Goal: Task Accomplishment & Management: Manage account settings

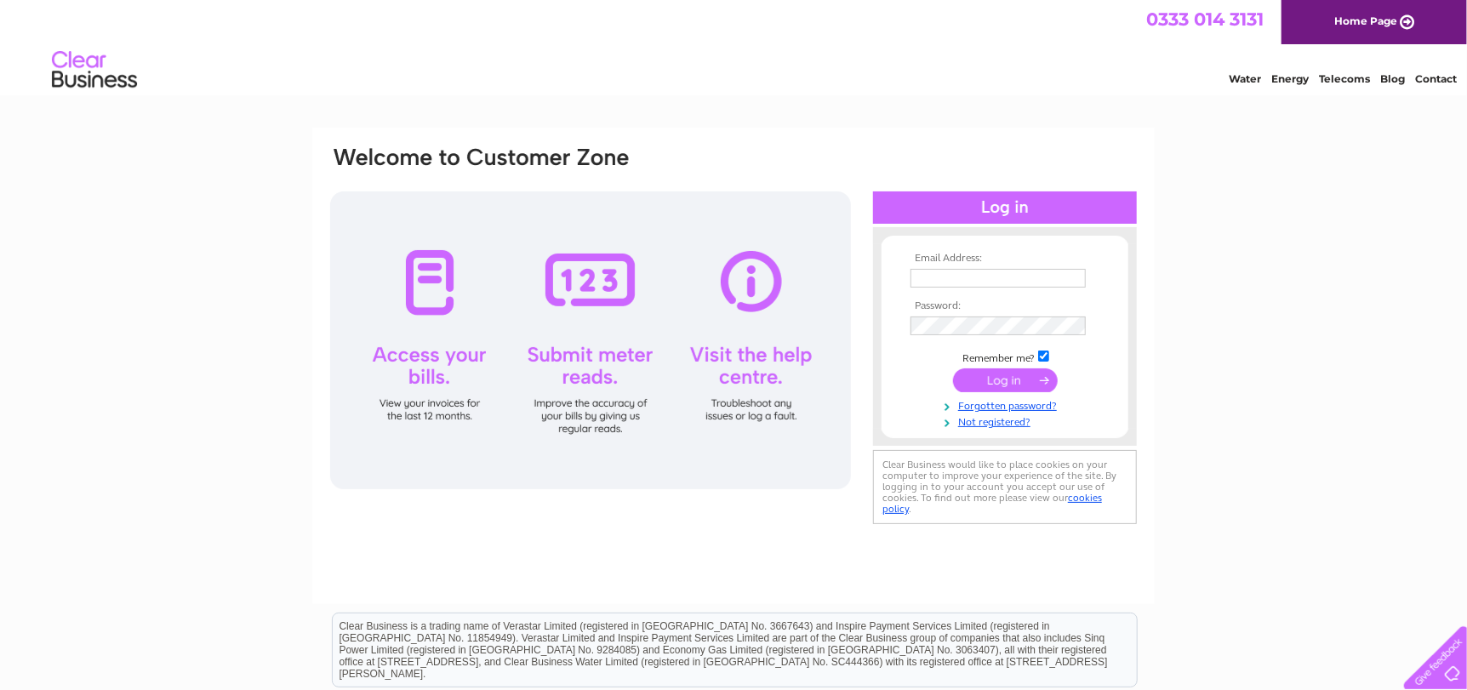
type input "[EMAIL_ADDRESS][DOMAIN_NAME]"
click at [980, 379] on input "submit" at bounding box center [1005, 380] width 105 height 24
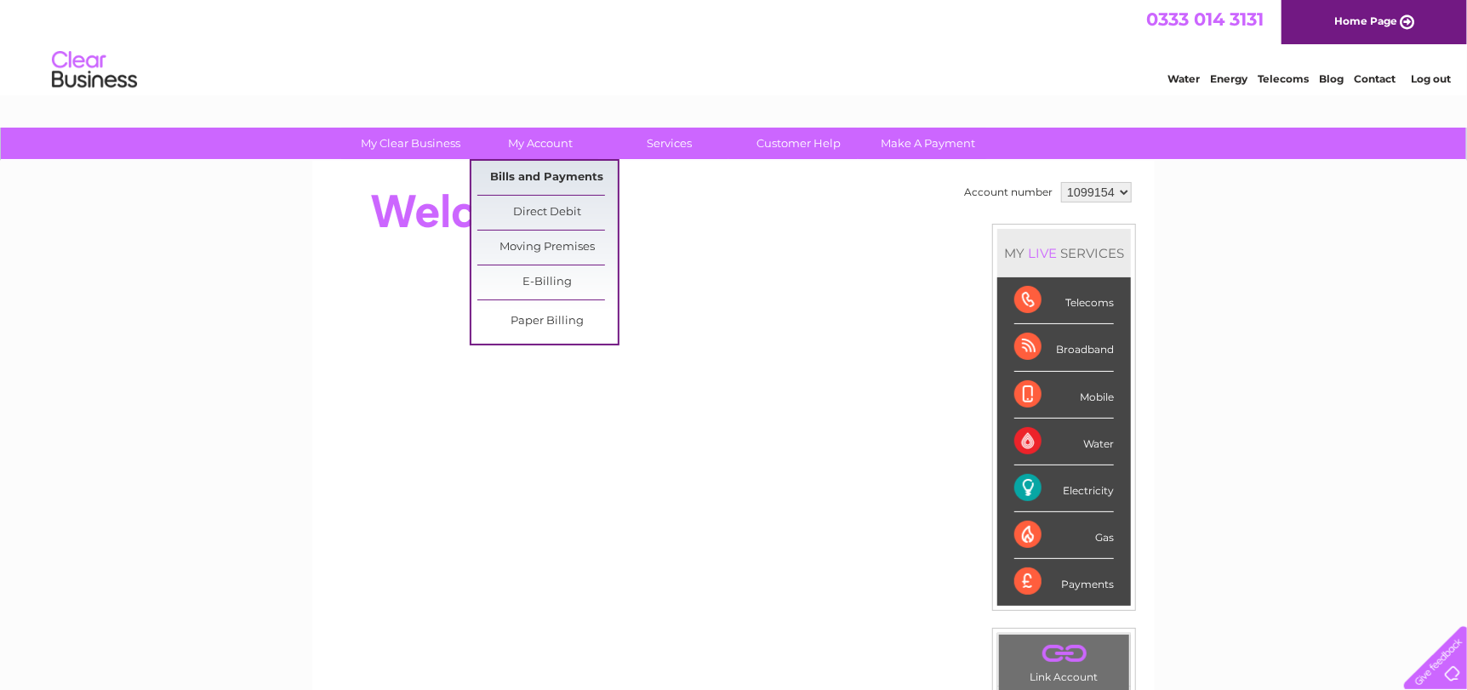
click at [524, 177] on link "Bills and Payments" at bounding box center [547, 178] width 140 height 34
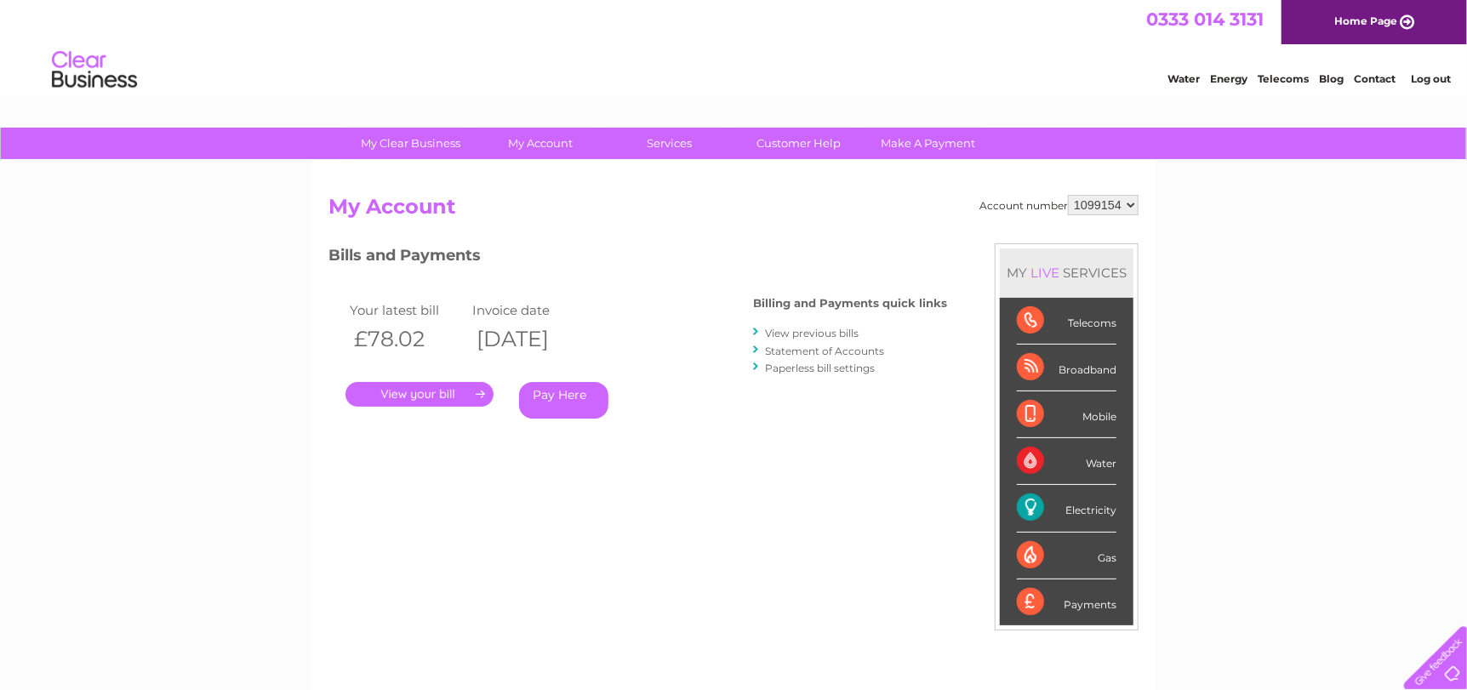
click at [423, 401] on link "." at bounding box center [419, 394] width 148 height 25
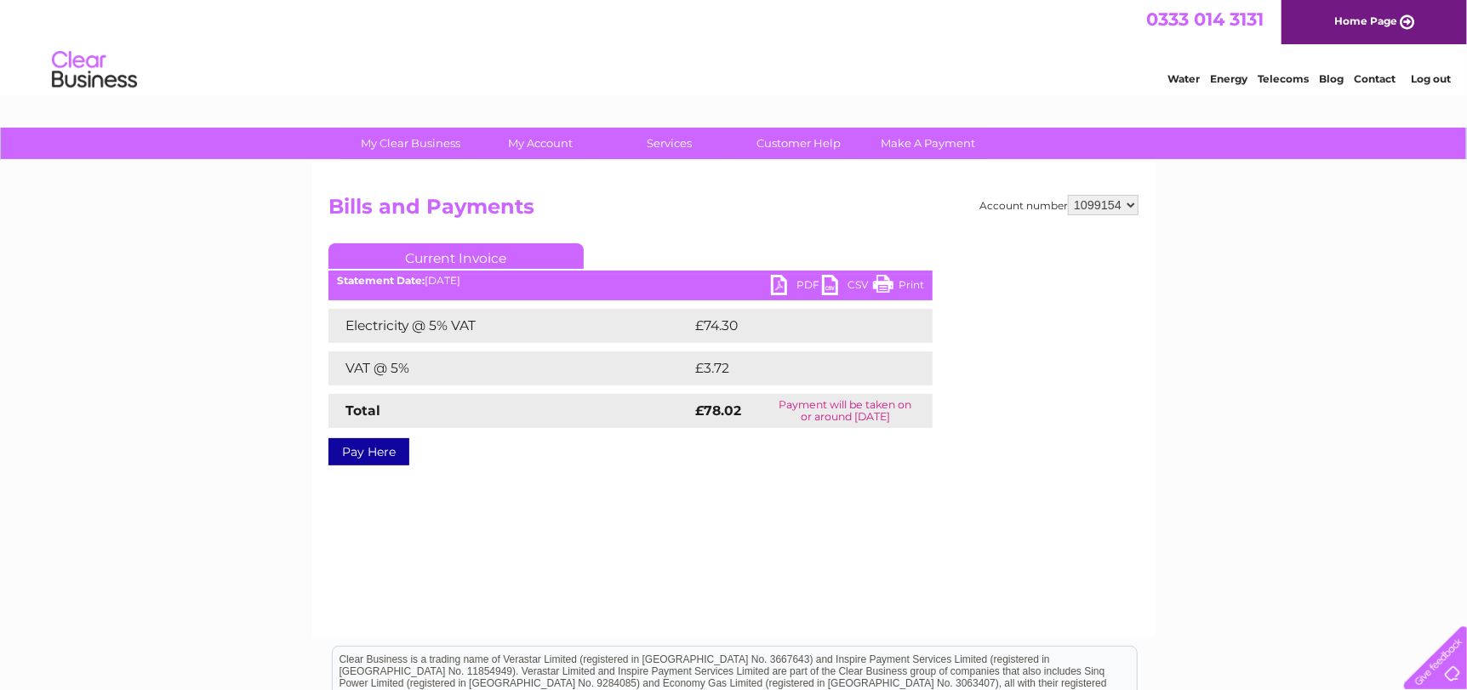
click at [775, 287] on link "PDF" at bounding box center [796, 287] width 51 height 25
click at [1133, 203] on select "1099154 1099155" at bounding box center [1103, 205] width 71 height 20
select select "1099155"
click at [1069, 195] on select "1099154 1099155" at bounding box center [1103, 205] width 71 height 20
click at [776, 285] on link "PDF" at bounding box center [796, 287] width 51 height 25
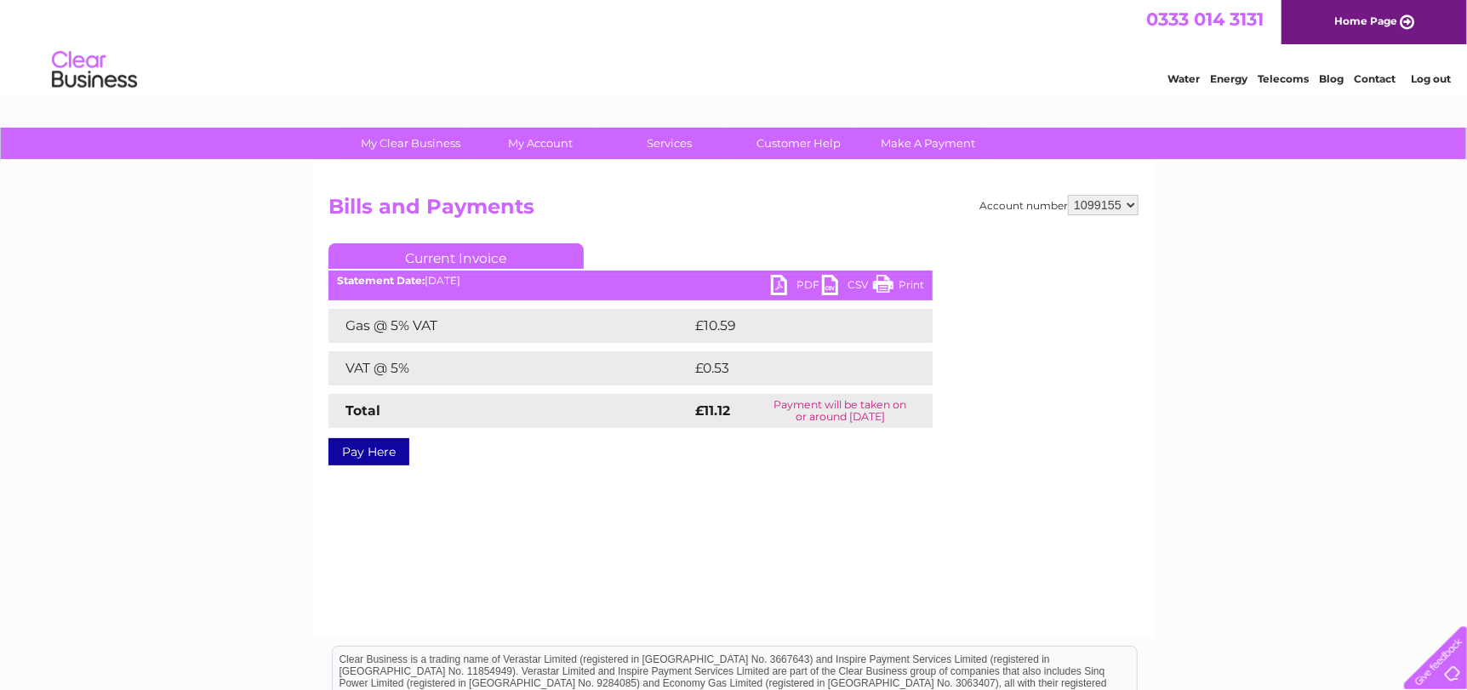
click at [1131, 197] on select "1099154 1099155" at bounding box center [1103, 205] width 71 height 20
click at [1425, 77] on link "Log out" at bounding box center [1431, 78] width 40 height 13
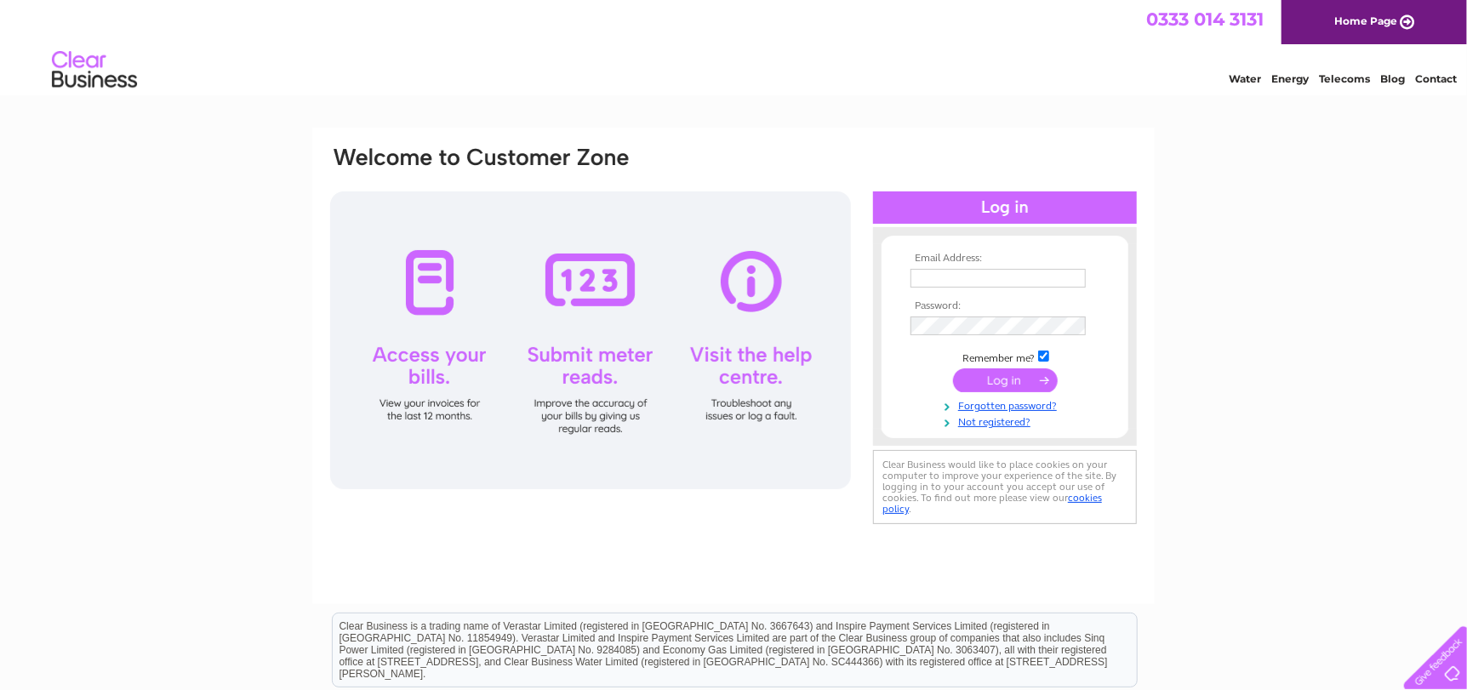
type input "[EMAIL_ADDRESS][DOMAIN_NAME]"
click at [980, 383] on input "submit" at bounding box center [1005, 380] width 105 height 24
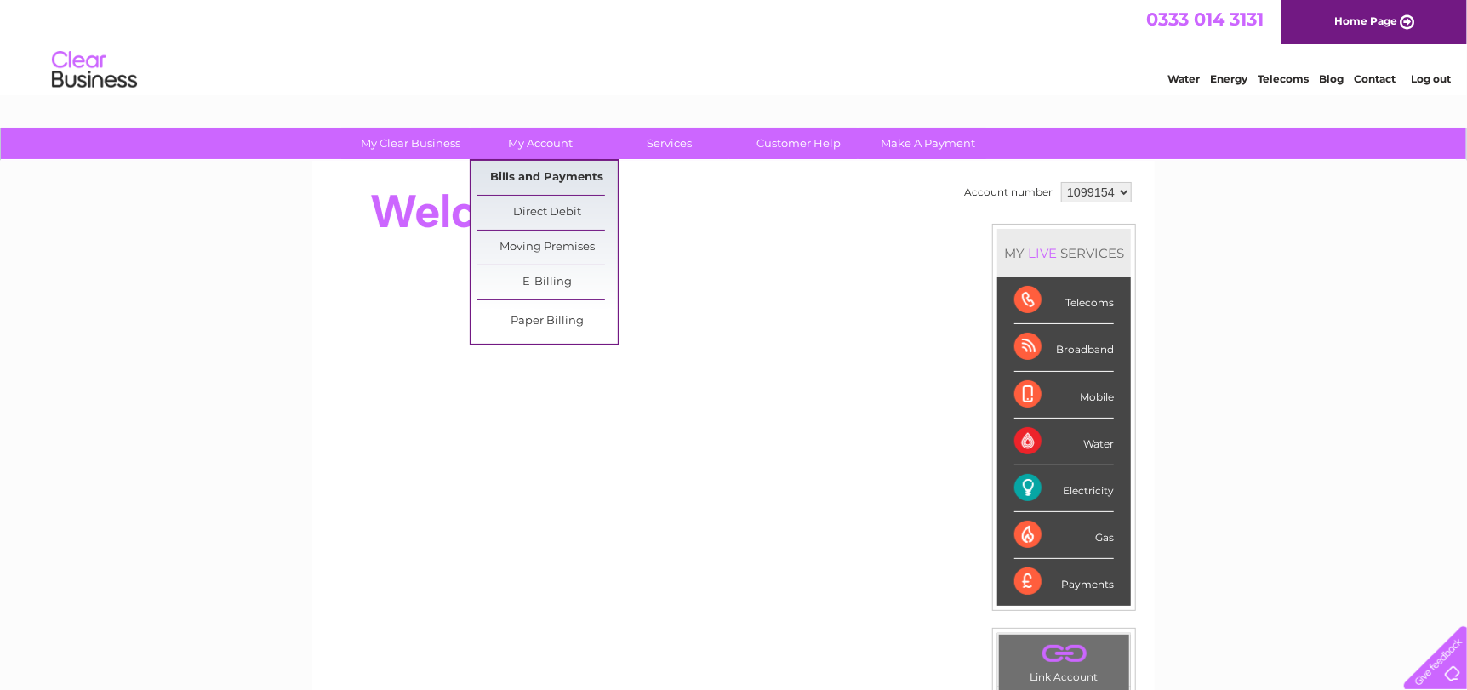
click at [516, 171] on link "Bills and Payments" at bounding box center [547, 178] width 140 height 34
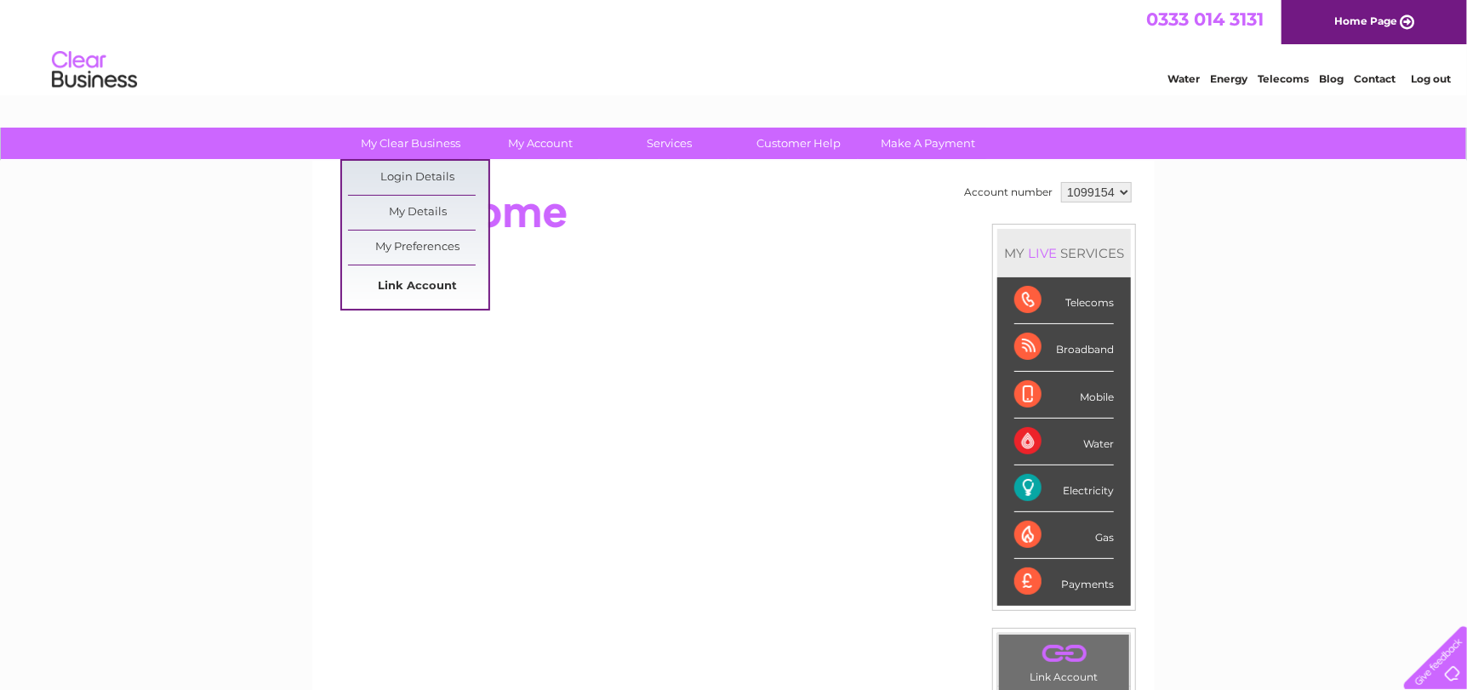
click at [439, 281] on link "Link Account" at bounding box center [418, 287] width 140 height 34
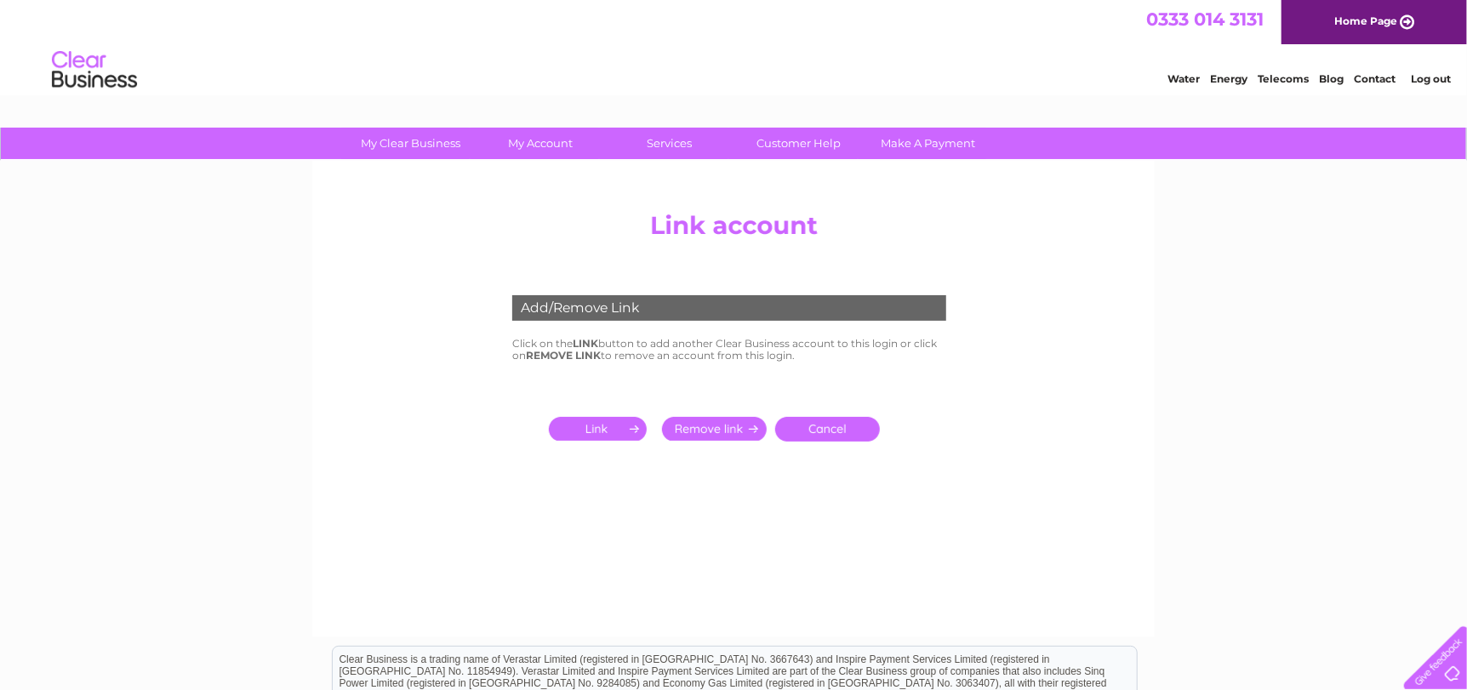
click at [594, 435] on input "submit" at bounding box center [601, 429] width 105 height 24
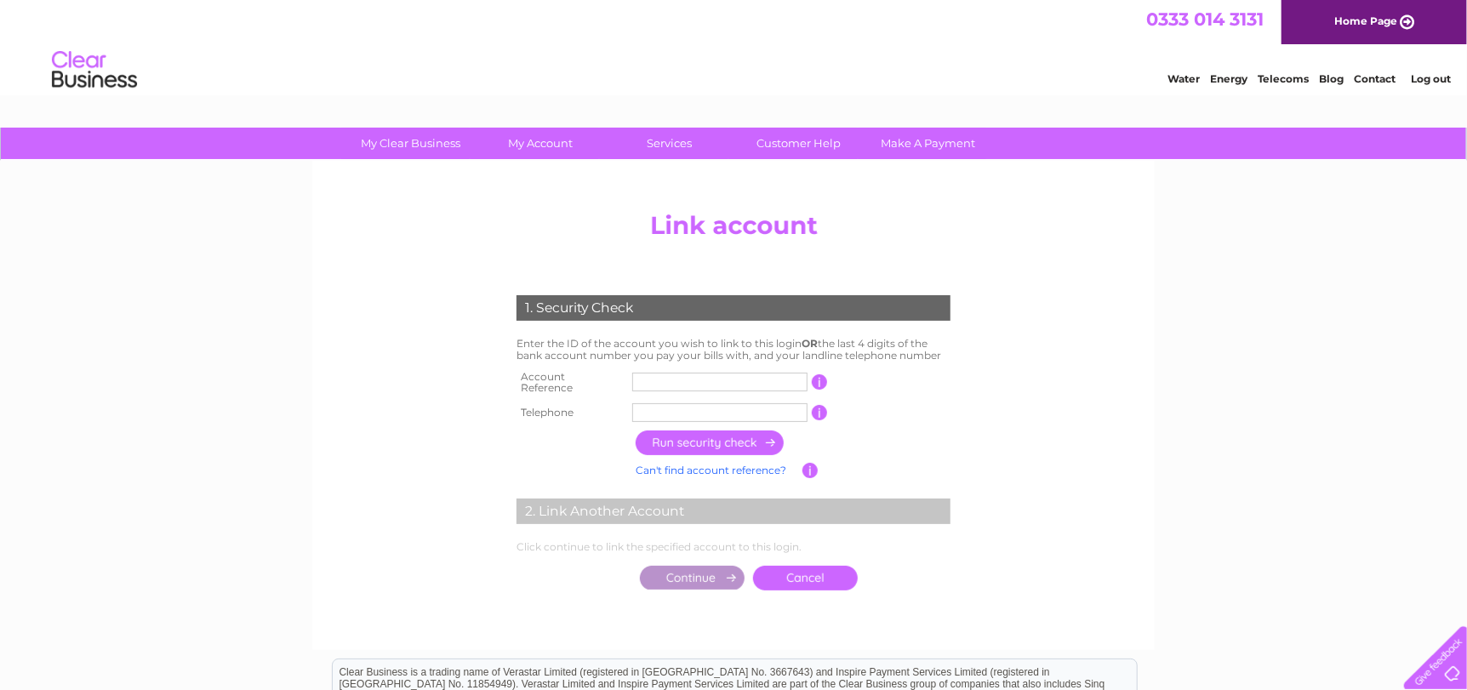
click at [670, 379] on input "text" at bounding box center [719, 382] width 175 height 19
type input "30317446"
click at [705, 403] on input "text" at bounding box center [719, 412] width 175 height 19
type input "01748812039"
click at [704, 435] on input "button" at bounding box center [711, 442] width 150 height 25
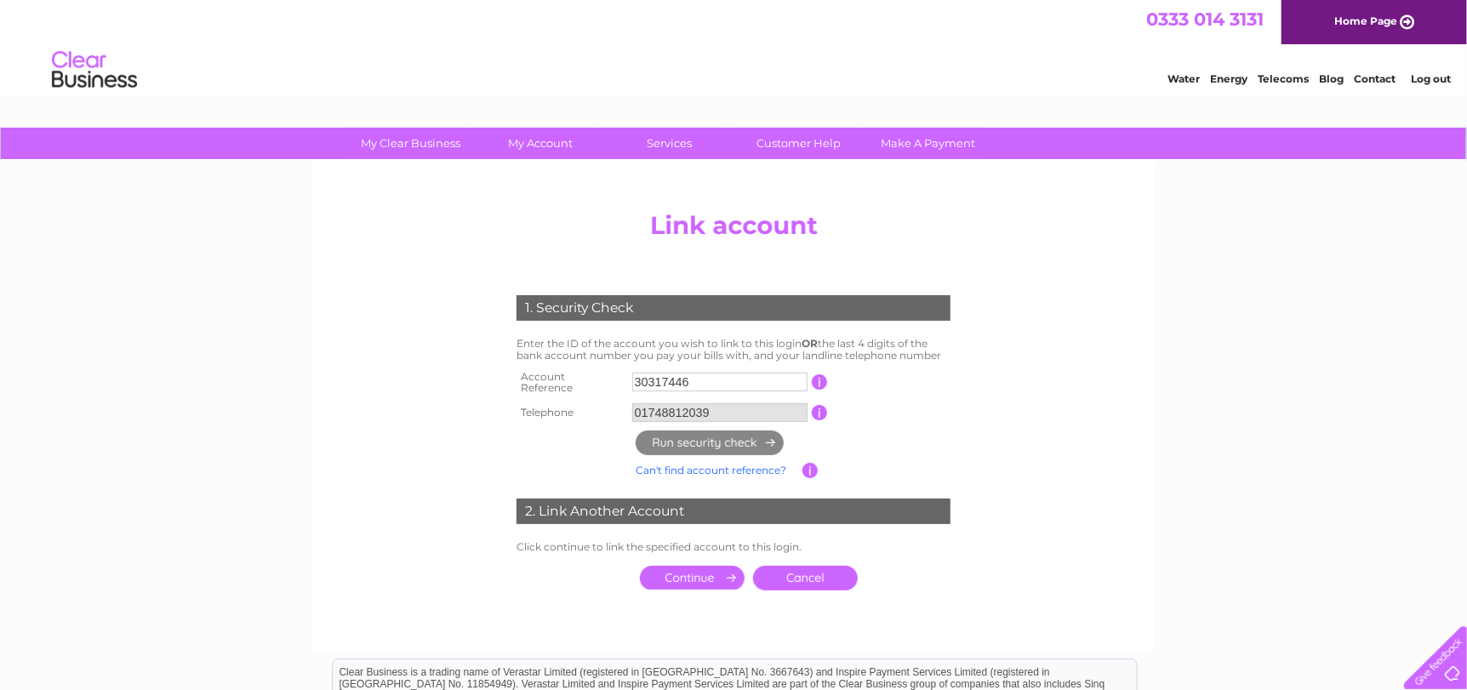
click at [686, 567] on input "submit" at bounding box center [692, 578] width 105 height 24
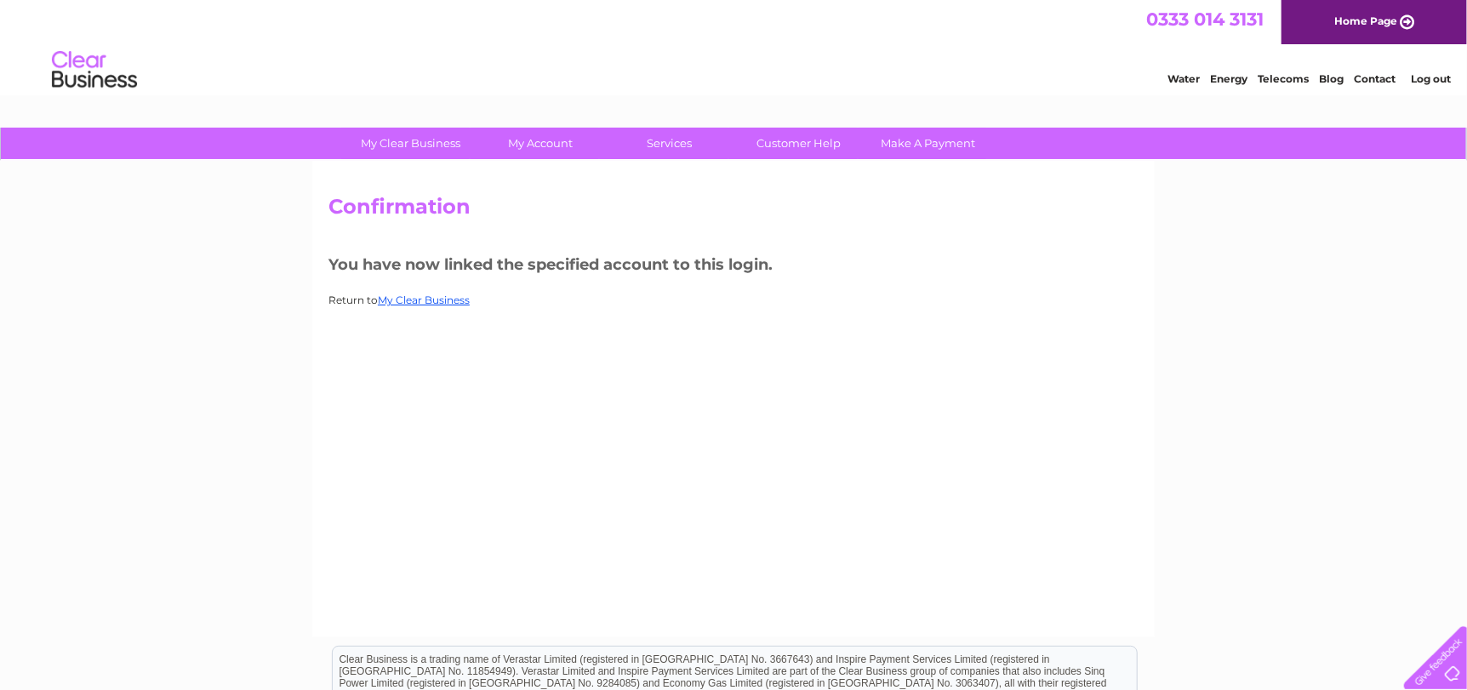
click at [1444, 77] on link "Log out" at bounding box center [1431, 78] width 40 height 13
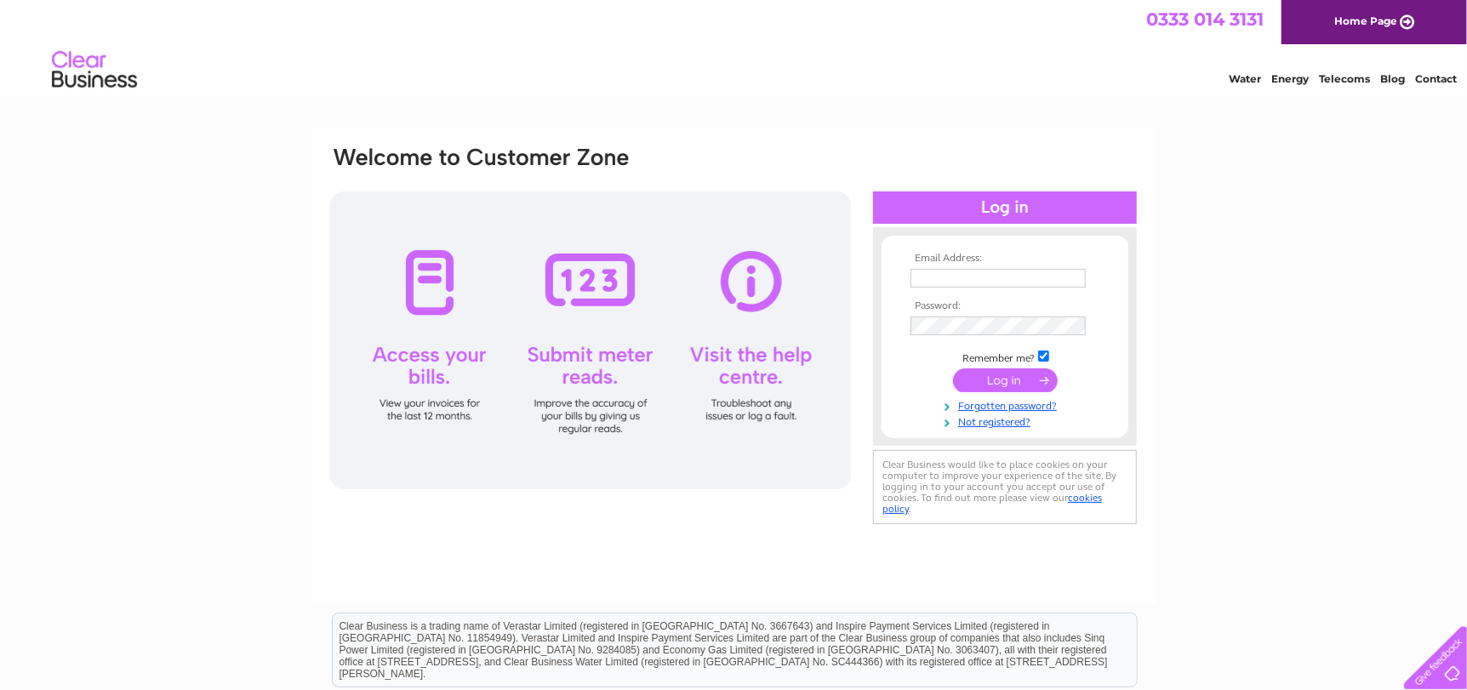
type input "[EMAIL_ADDRESS][DOMAIN_NAME]"
click at [963, 385] on input "submit" at bounding box center [1005, 380] width 105 height 24
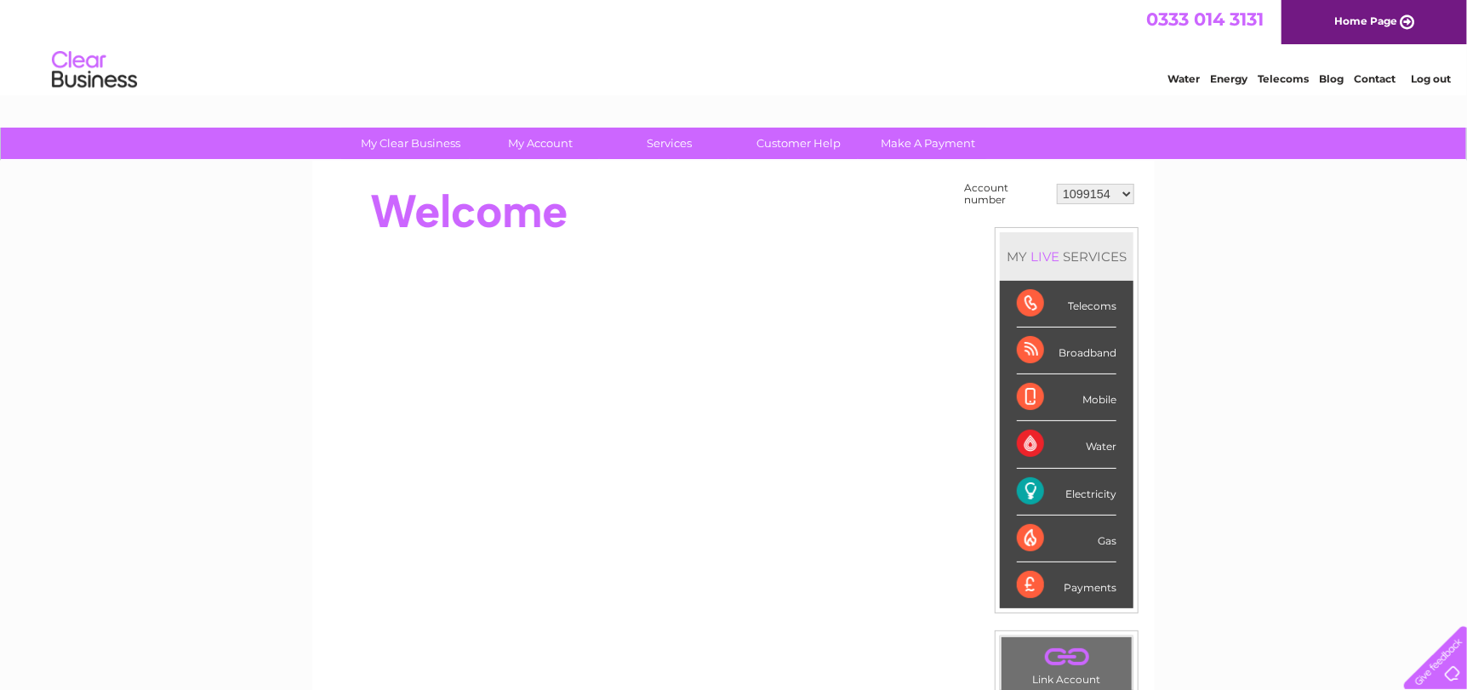
click at [1126, 190] on select "1099154 1099155 30317446" at bounding box center [1095, 194] width 77 height 20
select select "30317446"
click at [1058, 184] on select "1099154 1099155 30317446" at bounding box center [1095, 194] width 77 height 20
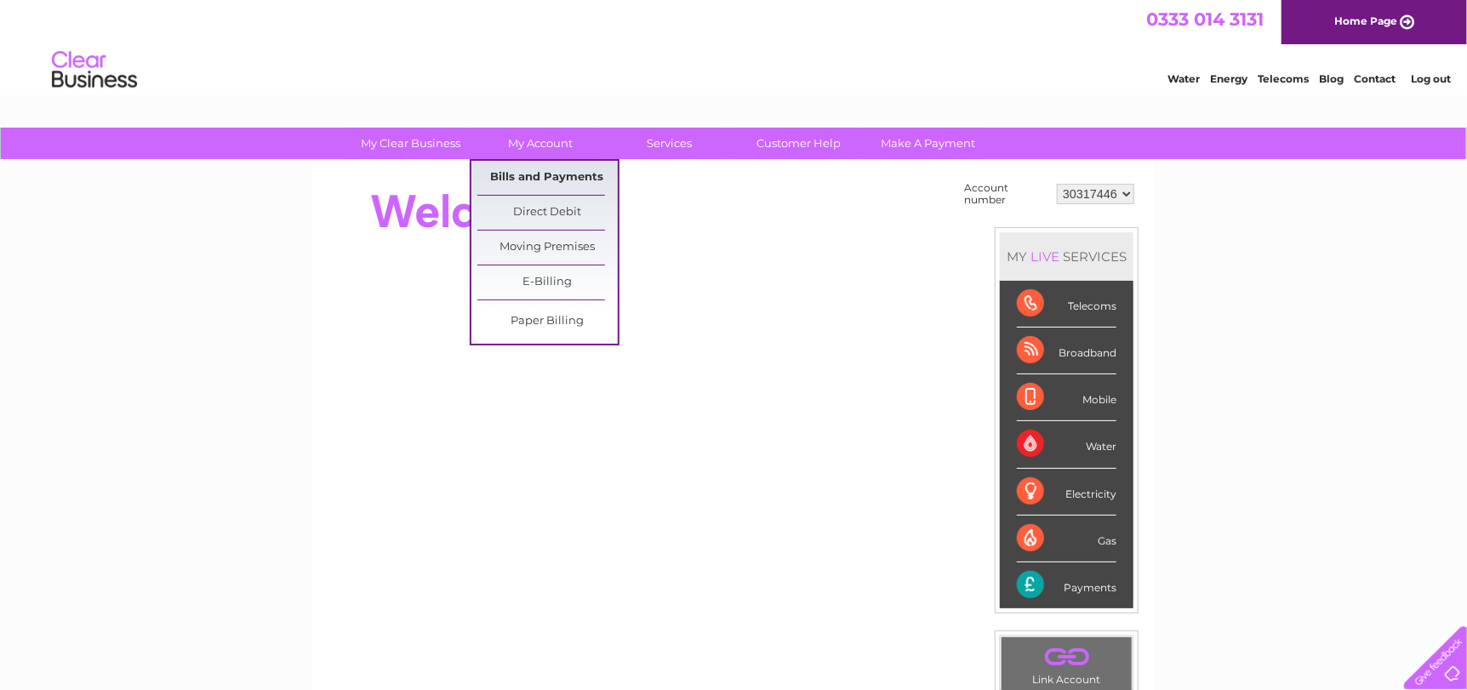
click at [525, 168] on link "Bills and Payments" at bounding box center [547, 178] width 140 height 34
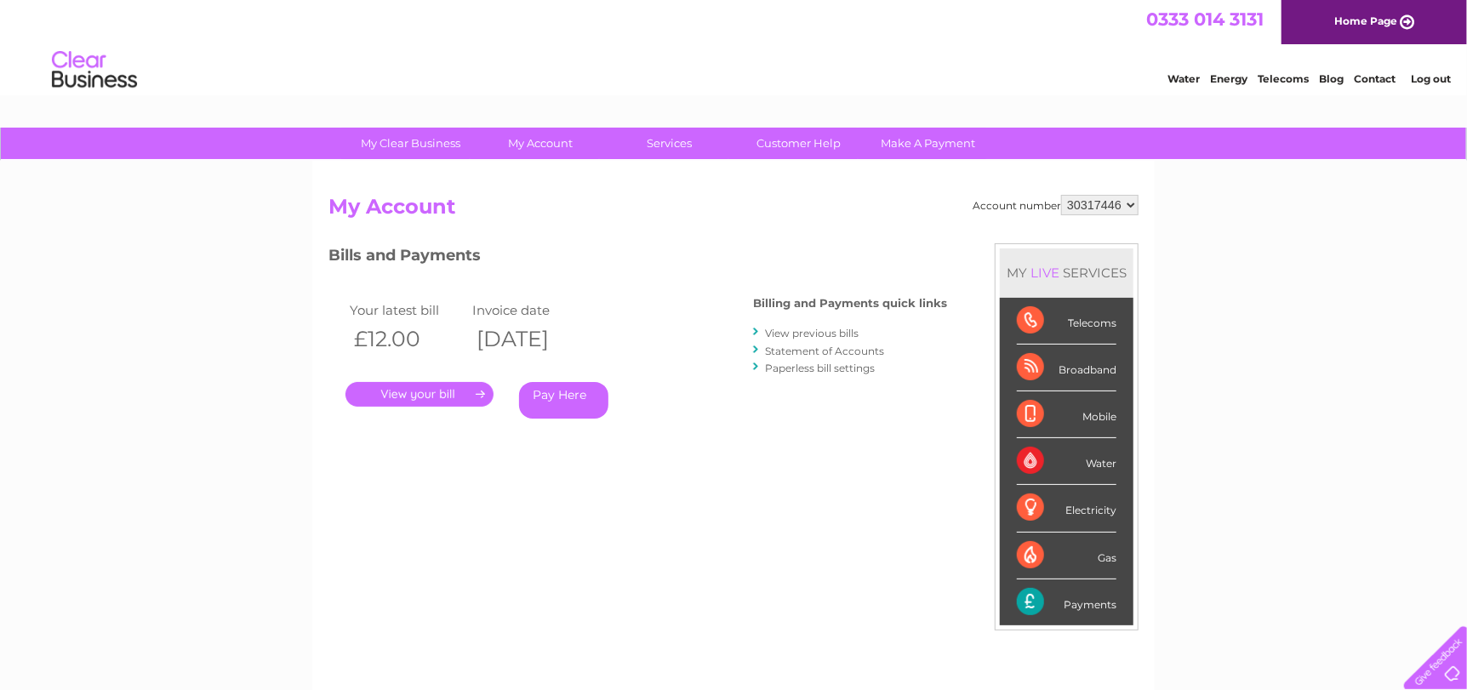
click at [459, 394] on link "." at bounding box center [419, 394] width 148 height 25
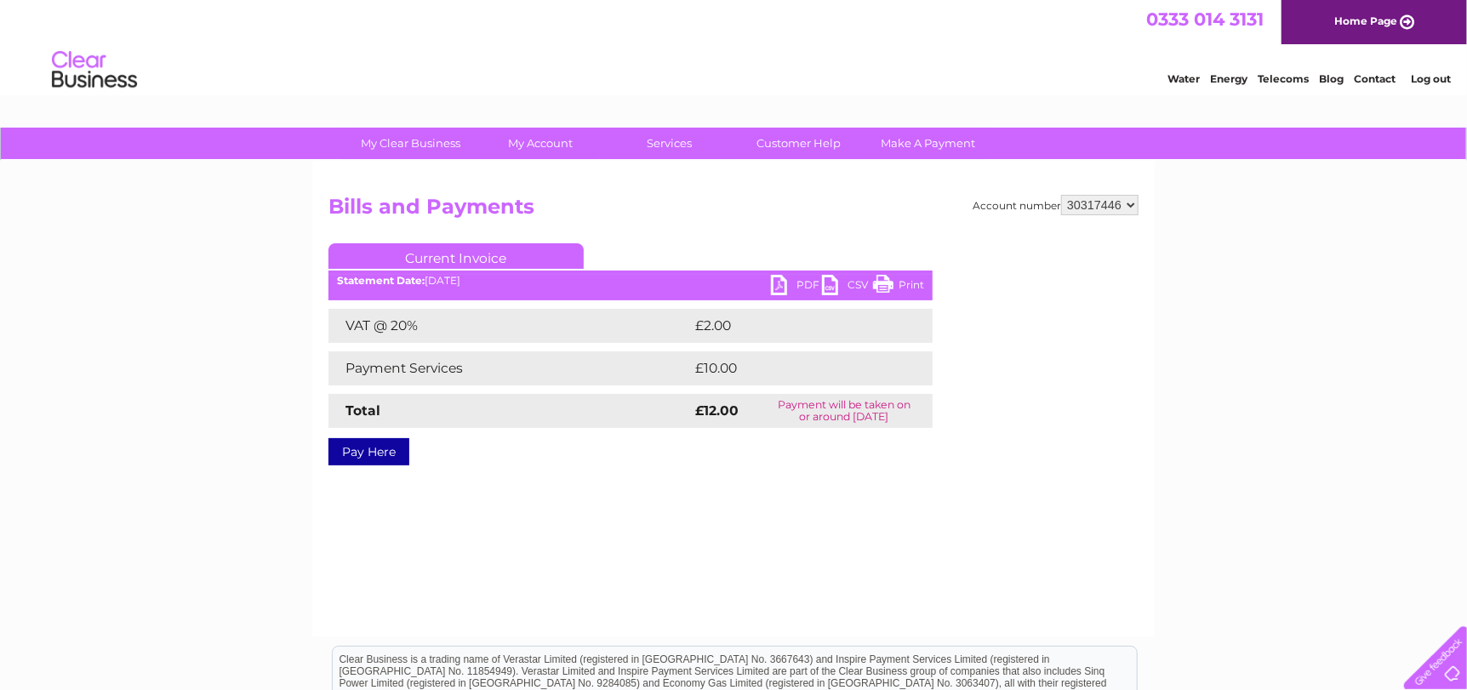
click at [777, 280] on link "PDF" at bounding box center [796, 287] width 51 height 25
click at [1443, 75] on link "Log out" at bounding box center [1431, 78] width 40 height 13
